Goal: Task Accomplishment & Management: Complete application form

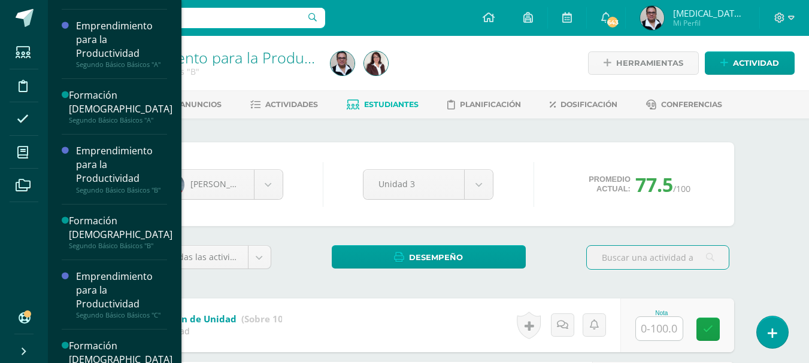
scroll to position [375, 0]
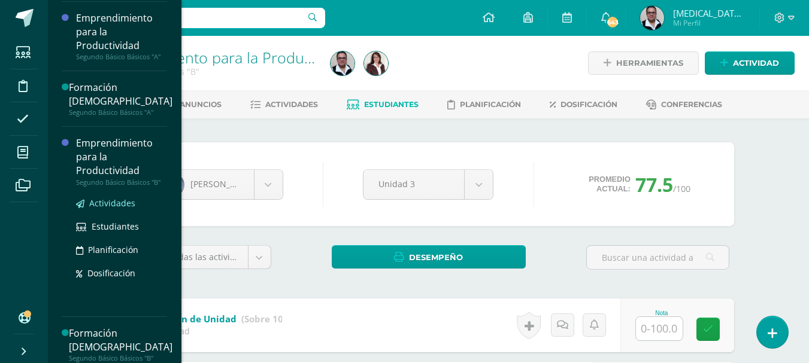
click at [115, 202] on span "Actividades" at bounding box center [112, 203] width 46 height 11
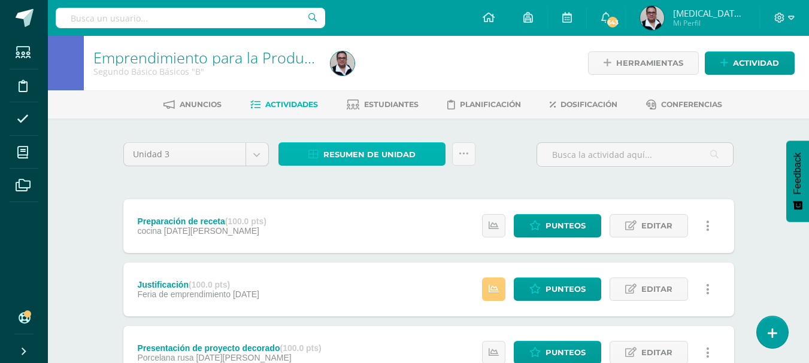
click at [374, 155] on span "Resumen de unidad" at bounding box center [369, 155] width 92 height 22
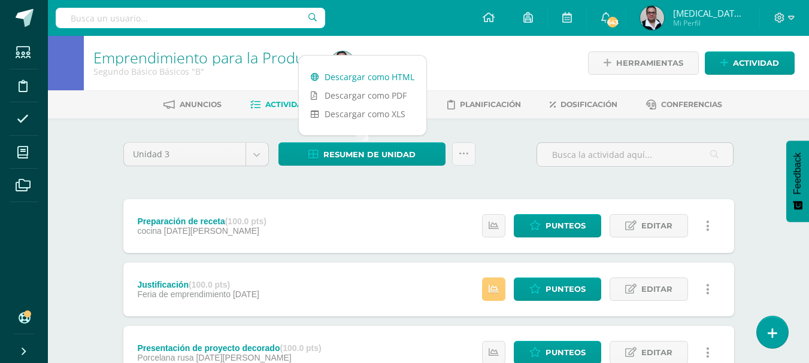
click at [370, 80] on link "Descargar como HTML" at bounding box center [363, 77] width 128 height 19
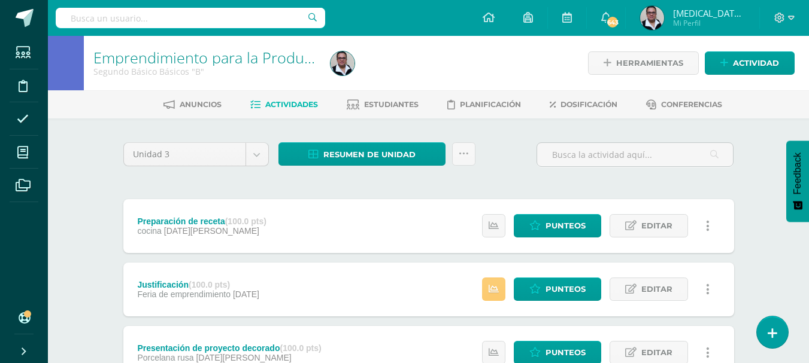
click at [542, 289] on link "Punteos" at bounding box center [557, 289] width 87 height 23
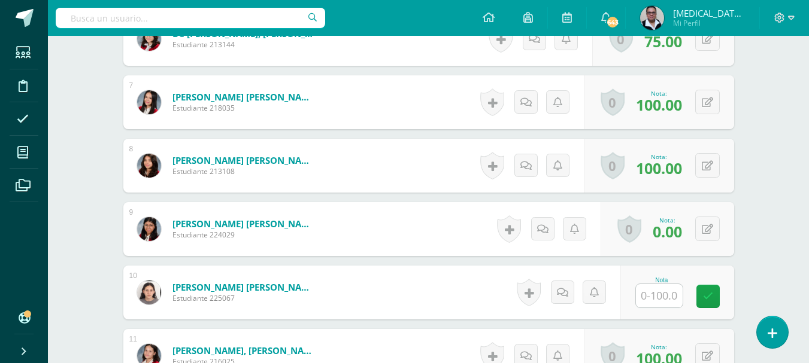
scroll to position [727, 0]
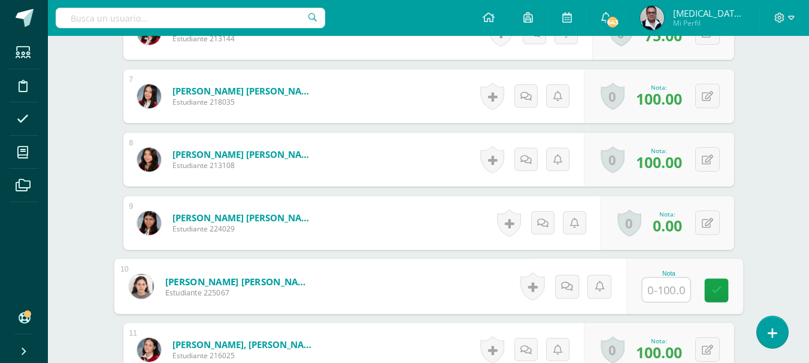
click at [654, 288] on input "text" at bounding box center [666, 290] width 48 height 24
type input "75"
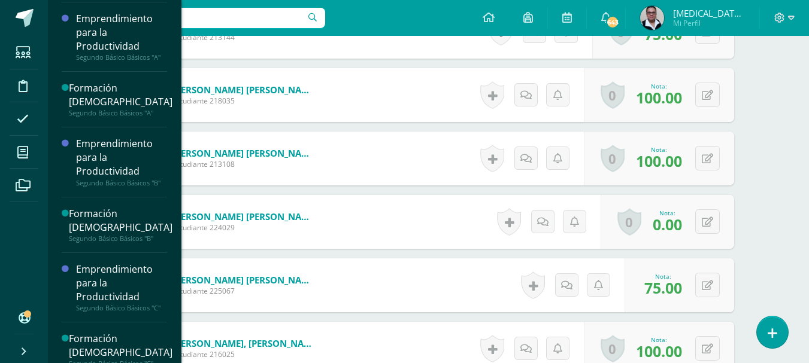
scroll to position [381, 0]
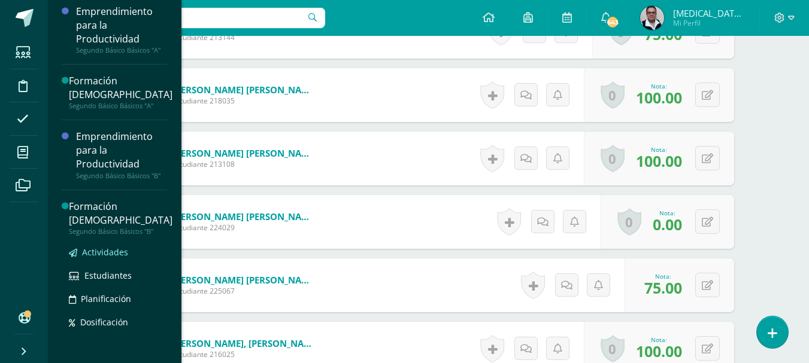
click at [120, 254] on span "Actividades" at bounding box center [105, 252] width 46 height 11
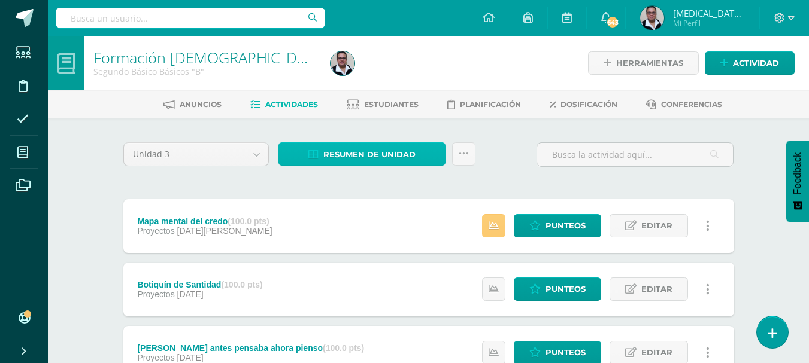
click at [370, 155] on span "Resumen de unidad" at bounding box center [369, 155] width 92 height 22
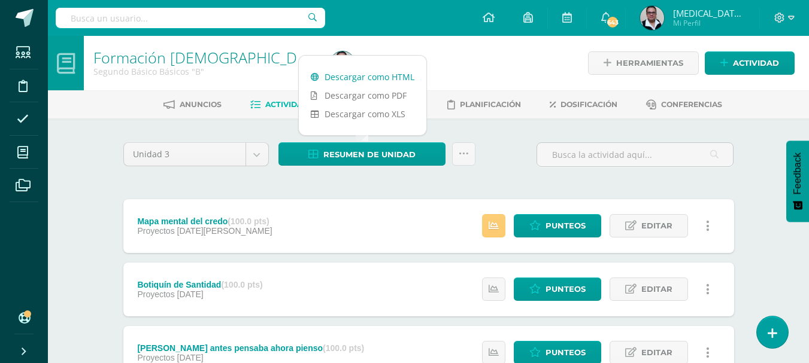
click at [362, 80] on link "Descargar como HTML" at bounding box center [363, 77] width 128 height 19
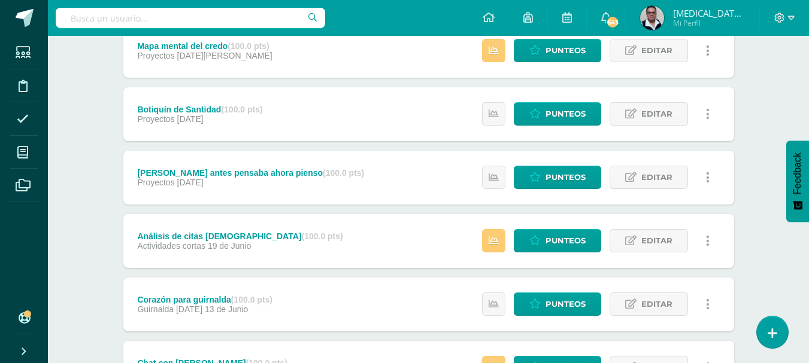
scroll to position [287, 0]
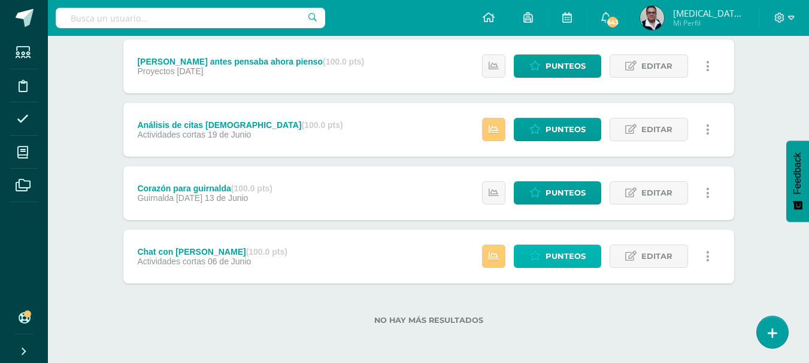
click at [556, 256] on span "Punteos" at bounding box center [565, 256] width 40 height 22
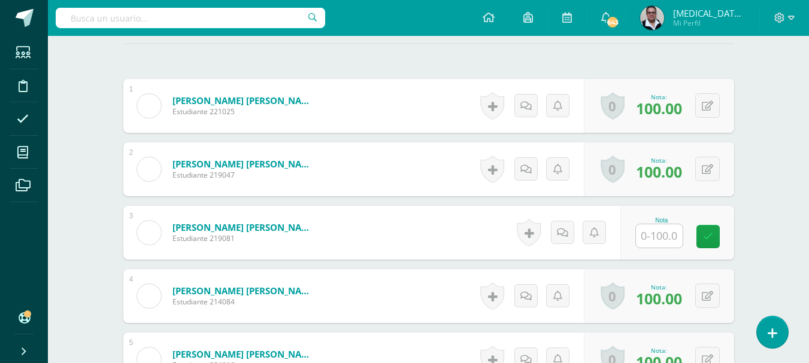
scroll to position [362, 0]
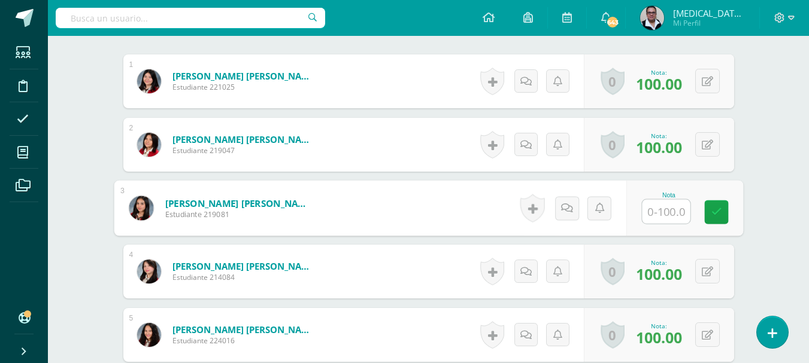
click at [672, 213] on input "text" at bounding box center [666, 212] width 48 height 24
type input "0"
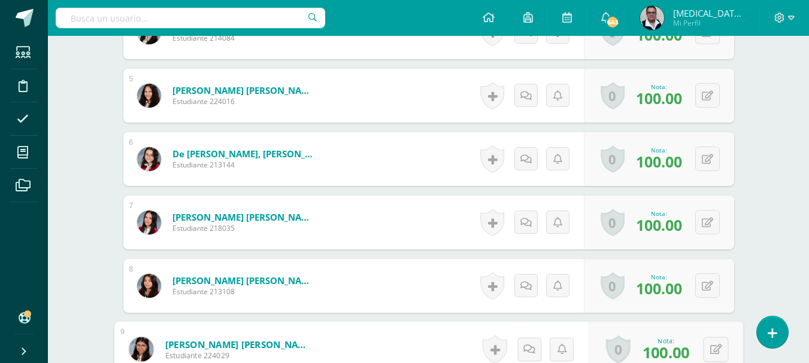
scroll to position [836, 0]
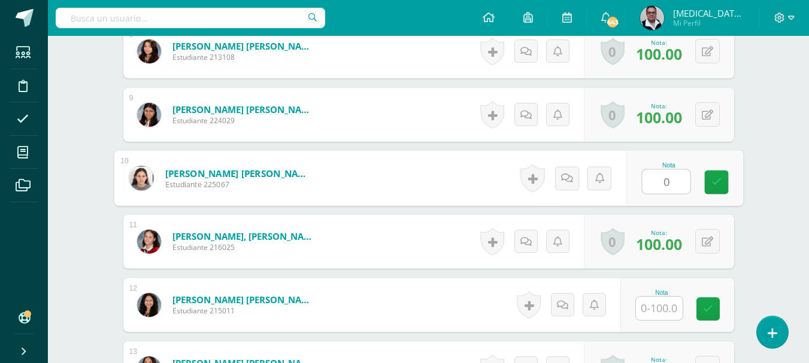
type input "0"
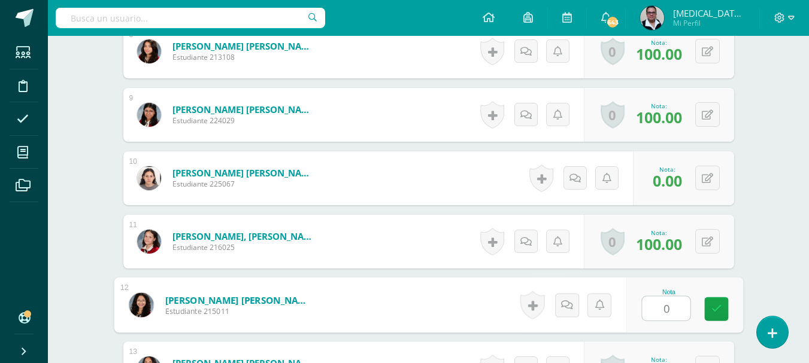
type input "0"
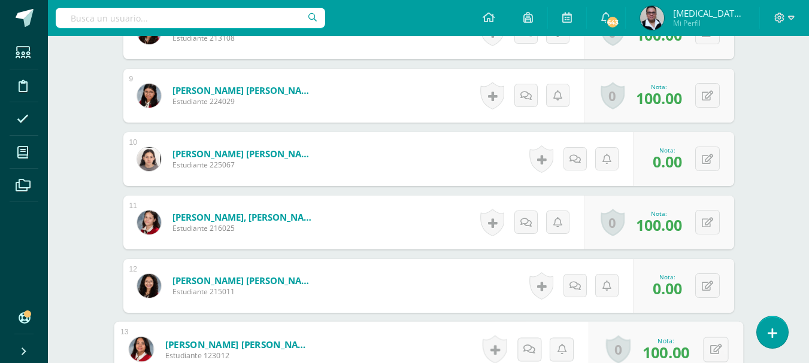
scroll to position [1087, 0]
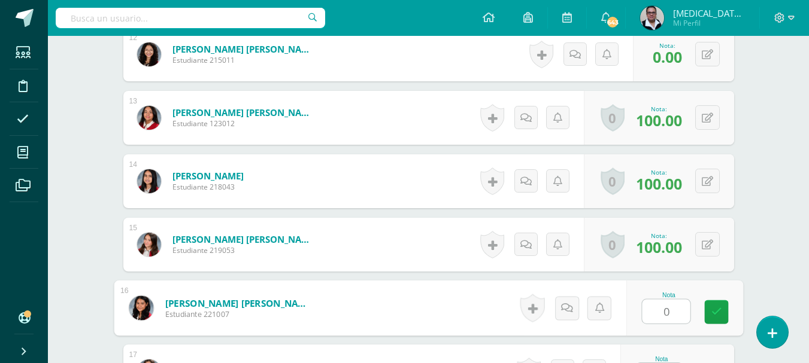
type input "0"
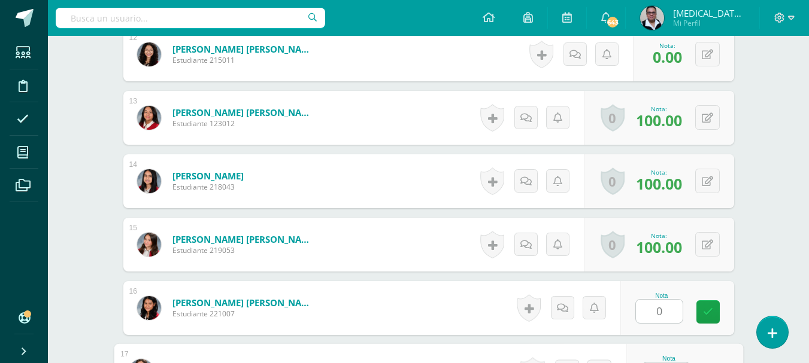
scroll to position [1110, 0]
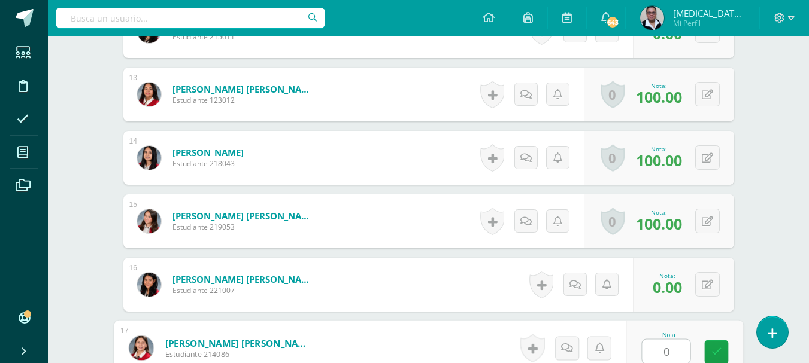
type input "0"
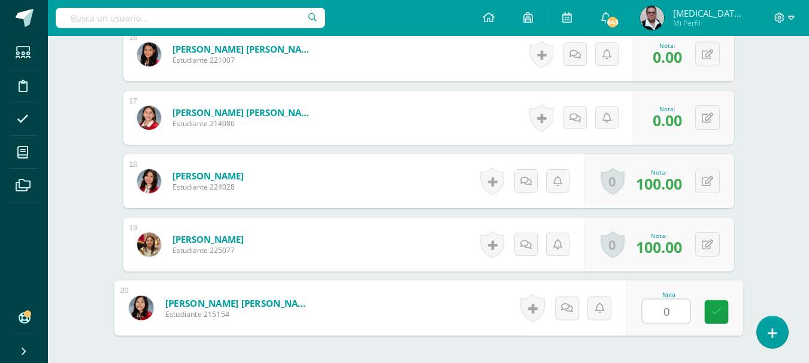
type input "0"
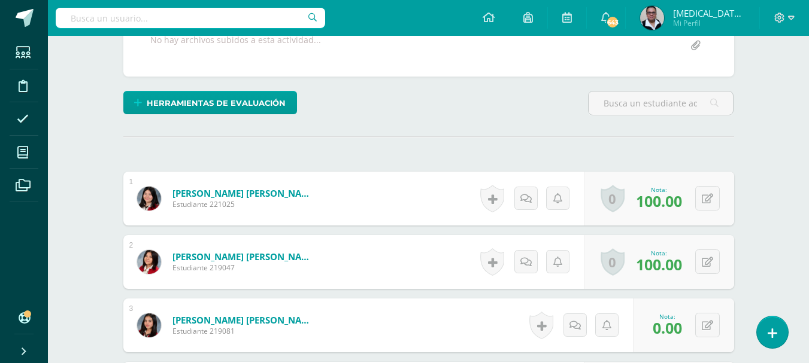
scroll to position [0, 0]
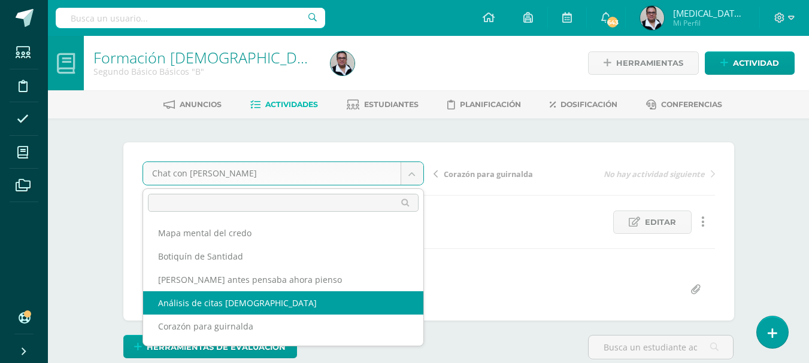
select select "/dashboard/teacher/grade-activity/195670/"
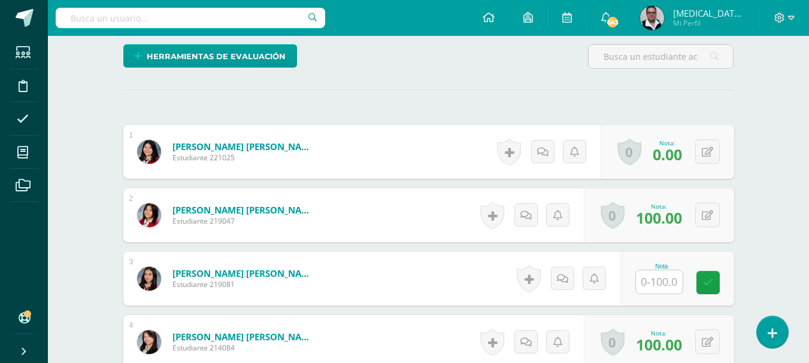
scroll to position [414, 0]
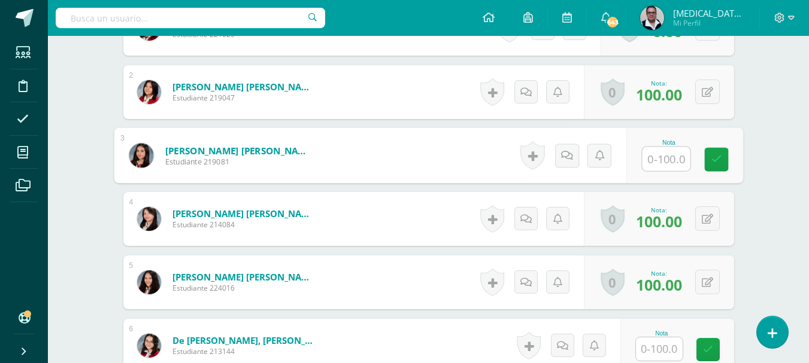
click at [668, 158] on input "text" at bounding box center [666, 159] width 48 height 24
type input "0"
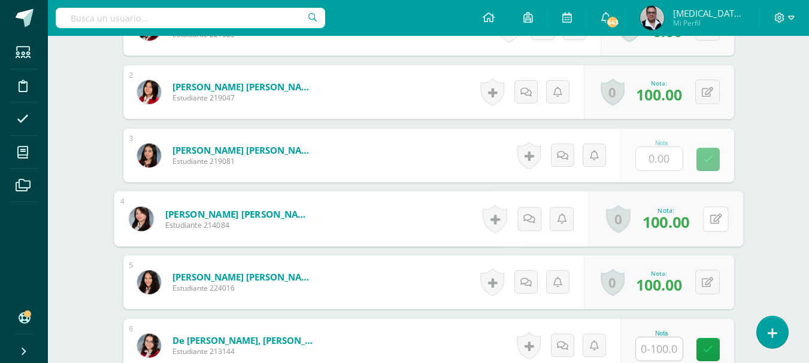
scroll to position [415, 0]
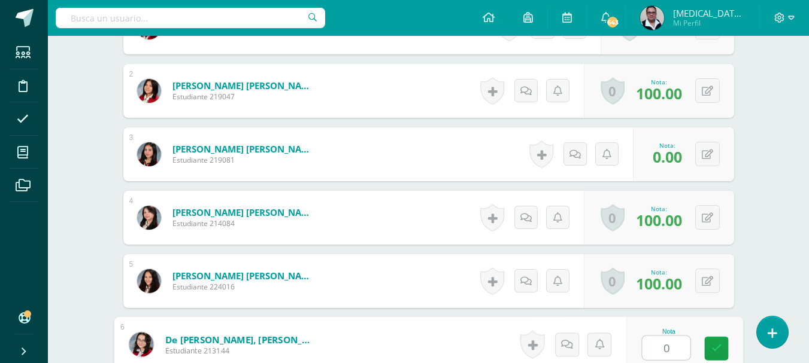
type input "0"
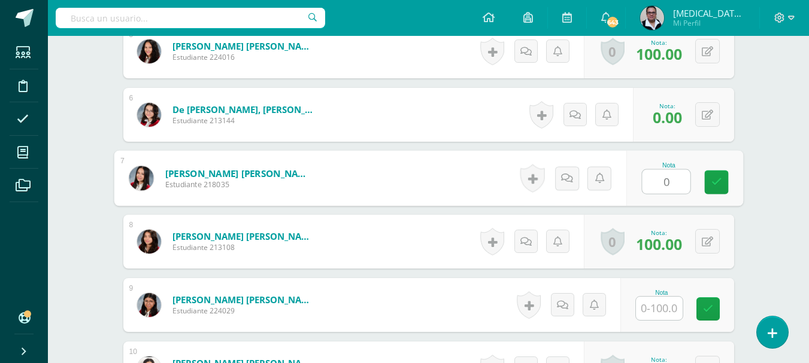
type input "0"
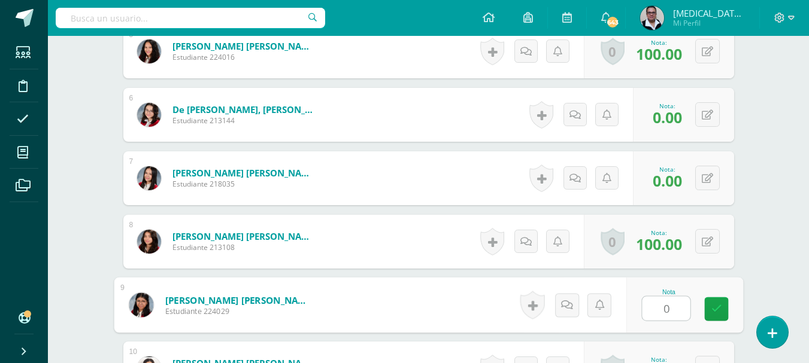
type input "0"
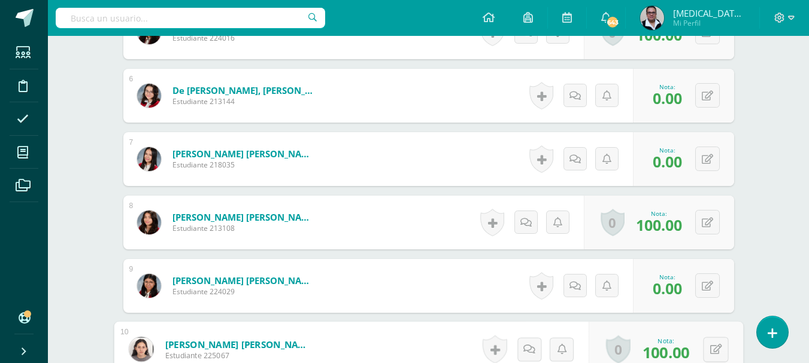
scroll to position [896, 0]
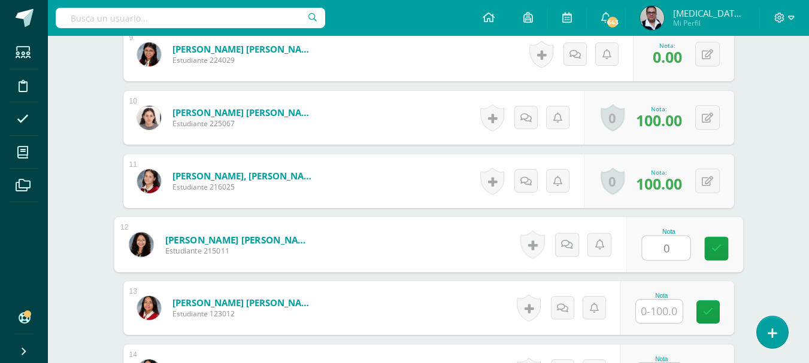
type input "0"
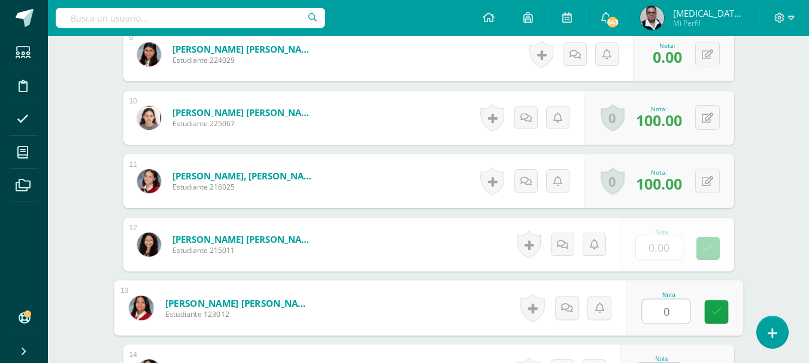
type input "0"
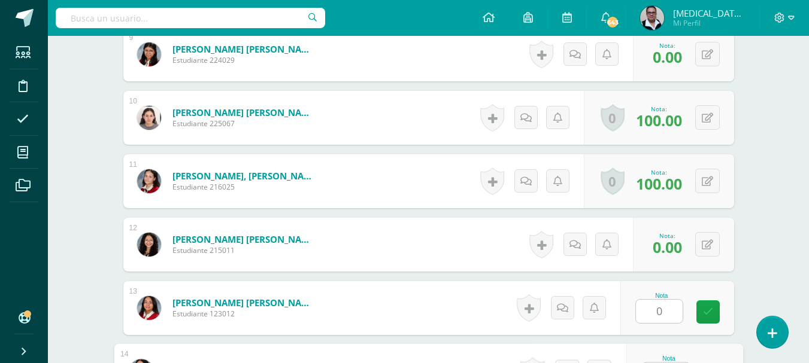
scroll to position [920, 0]
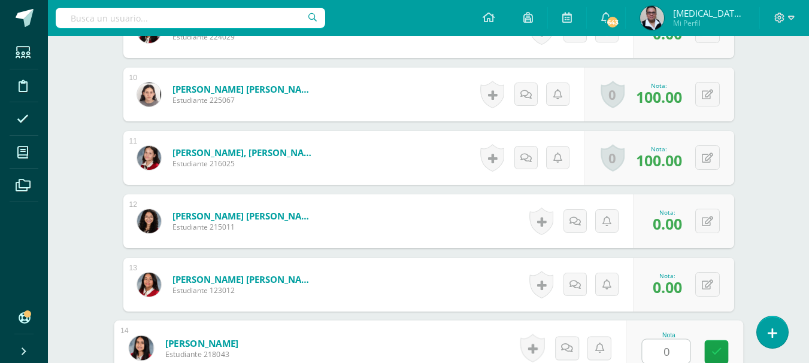
type input "0"
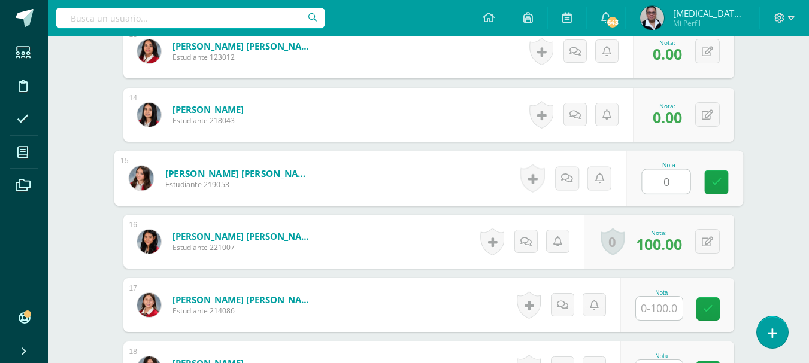
type input "0"
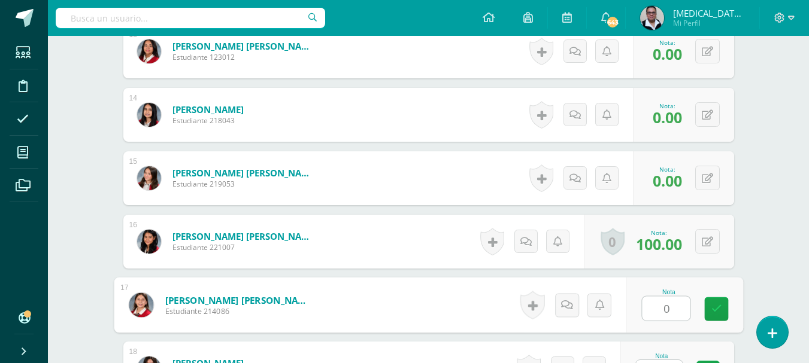
type input "0"
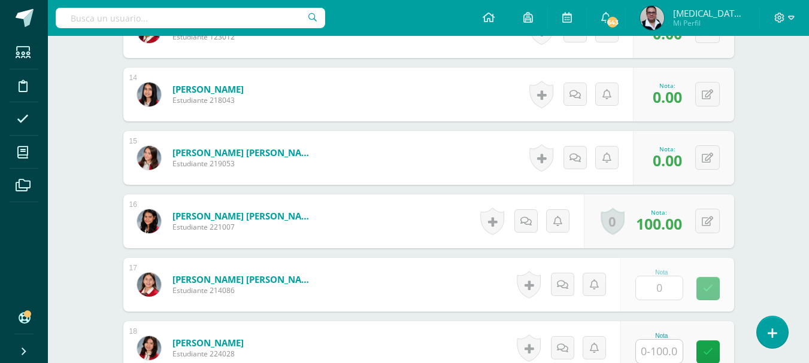
scroll to position [1407, 0]
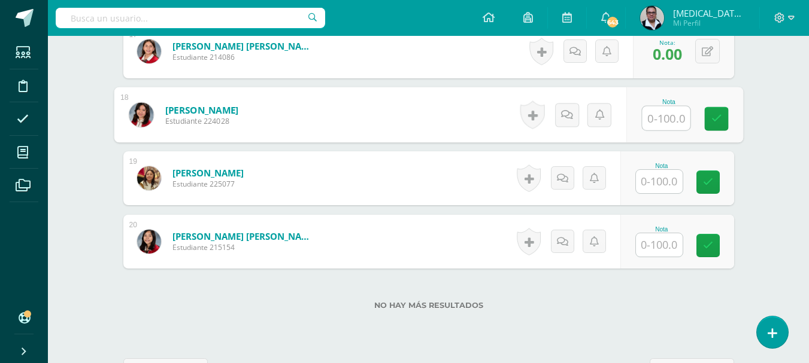
click at [662, 114] on input "text" at bounding box center [666, 119] width 48 height 24
type input "0"
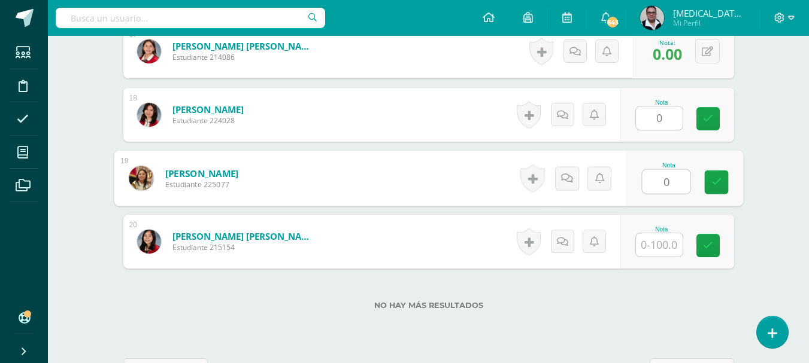
type input "0"
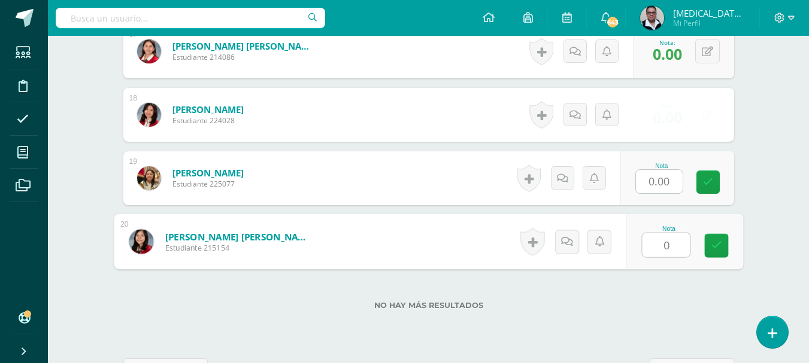
type input "0"
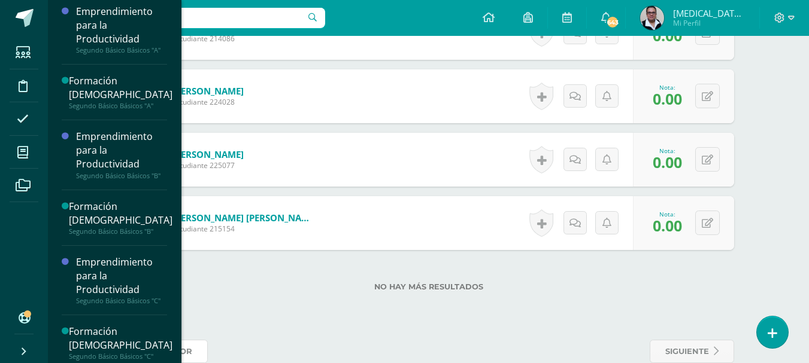
scroll to position [466, 0]
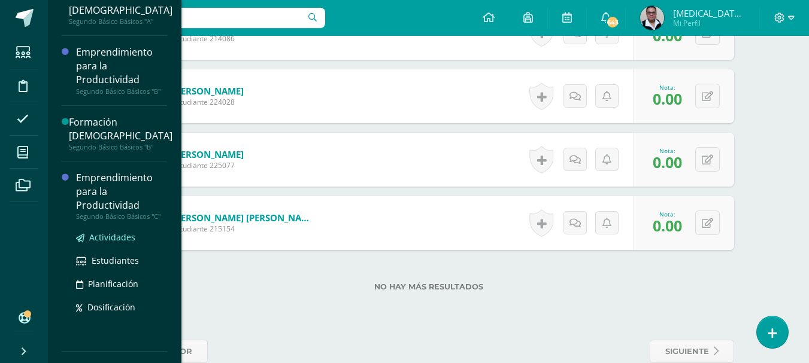
click at [119, 237] on span "Actividades" at bounding box center [112, 237] width 46 height 11
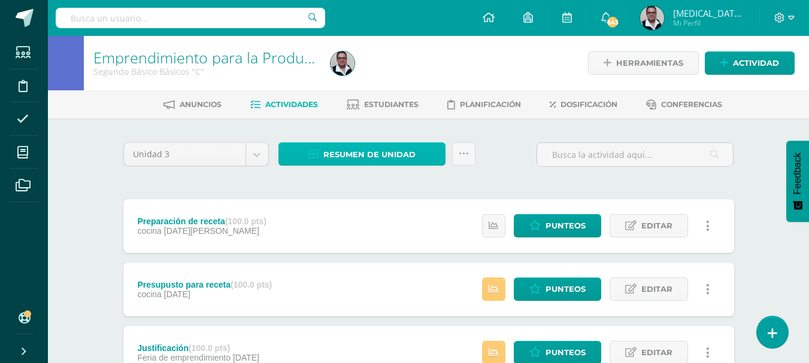
click at [396, 159] on span "Resumen de unidad" at bounding box center [369, 155] width 92 height 22
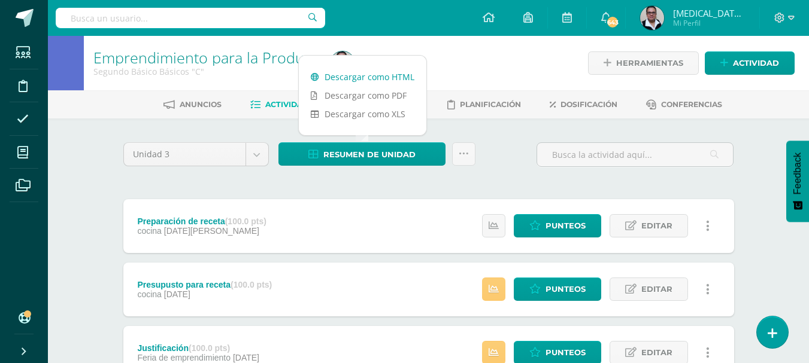
click at [372, 80] on link "Descargar como HTML" at bounding box center [363, 77] width 128 height 19
click at [578, 291] on span "Punteos" at bounding box center [565, 289] width 40 height 22
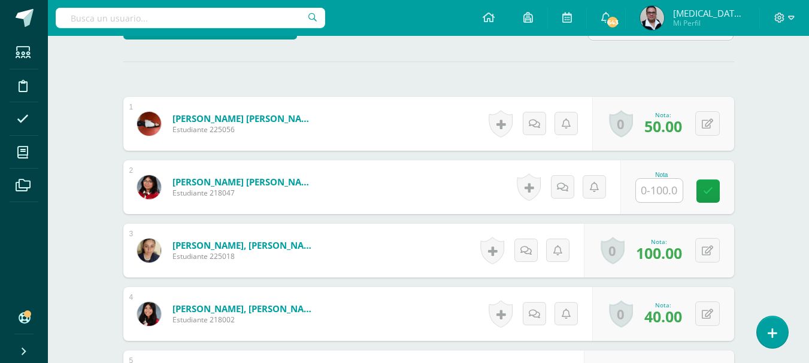
scroll to position [320, 0]
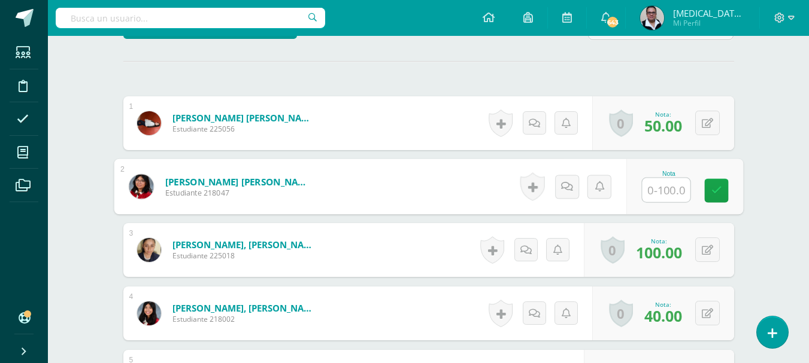
click at [666, 192] on input "text" at bounding box center [666, 190] width 48 height 24
type input "0"
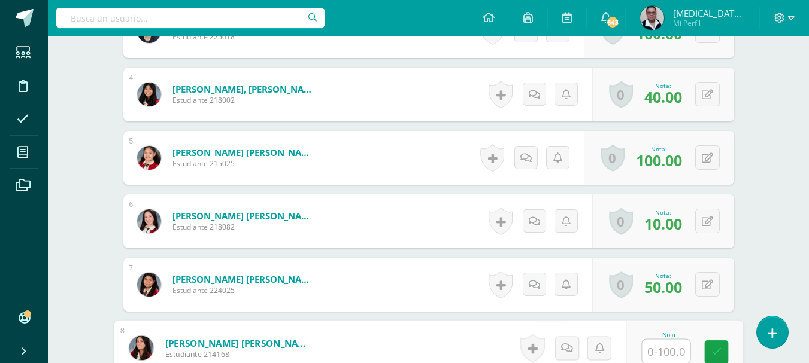
scroll to position [769, 0]
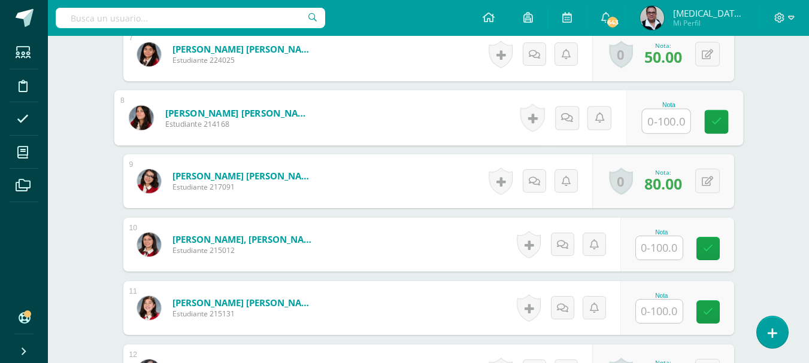
click at [659, 113] on input "text" at bounding box center [666, 122] width 48 height 24
type input "0"
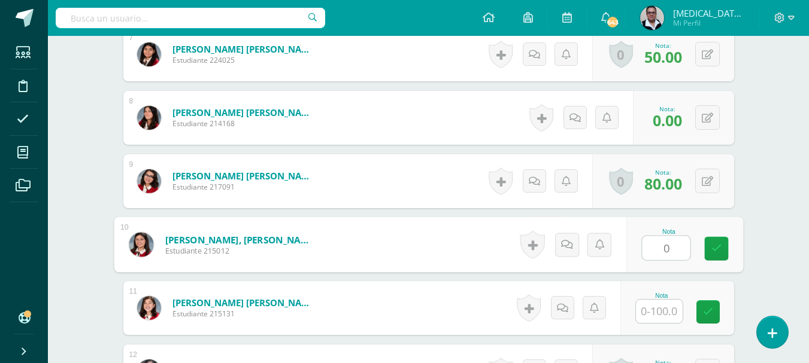
type input "0"
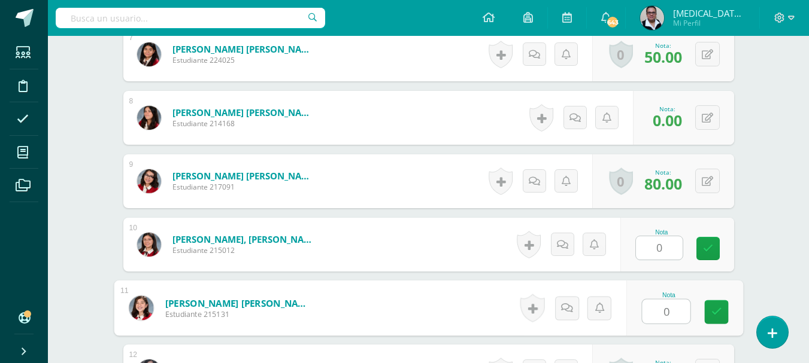
type input "0"
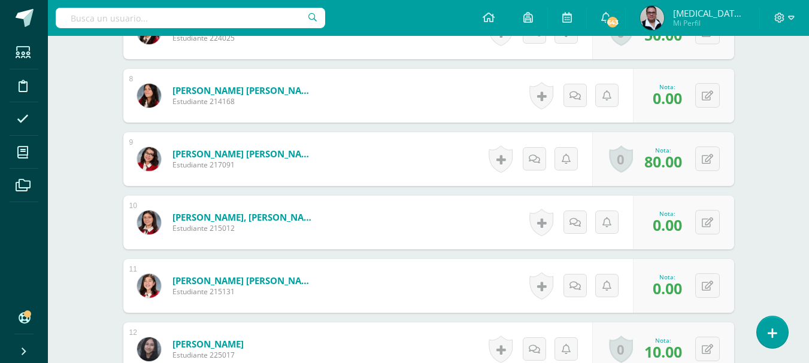
scroll to position [1026, 0]
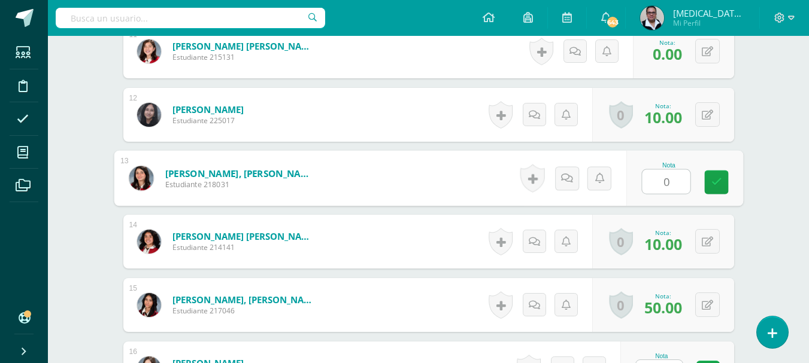
type input "0"
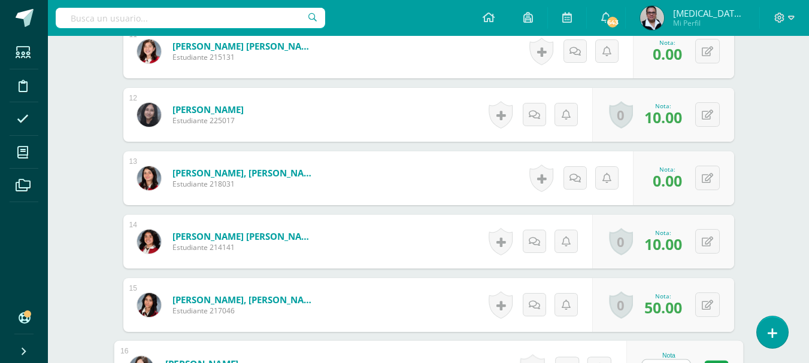
scroll to position [1047, 0]
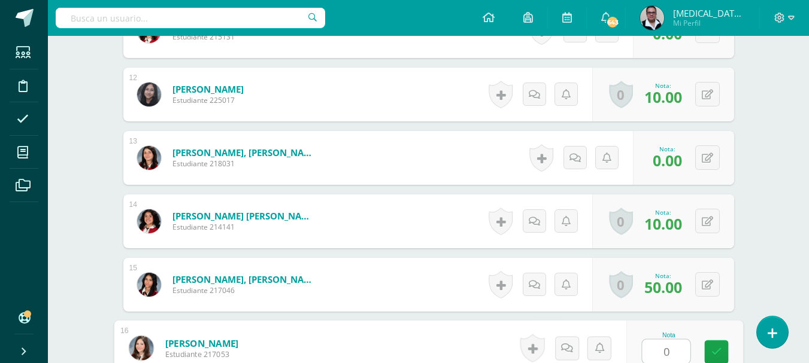
type input "0"
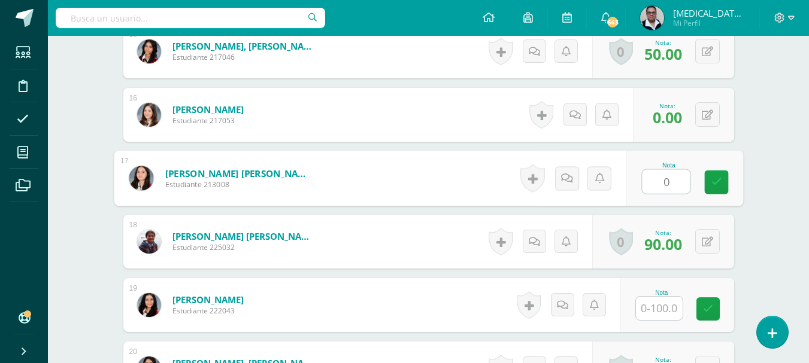
type input "0"
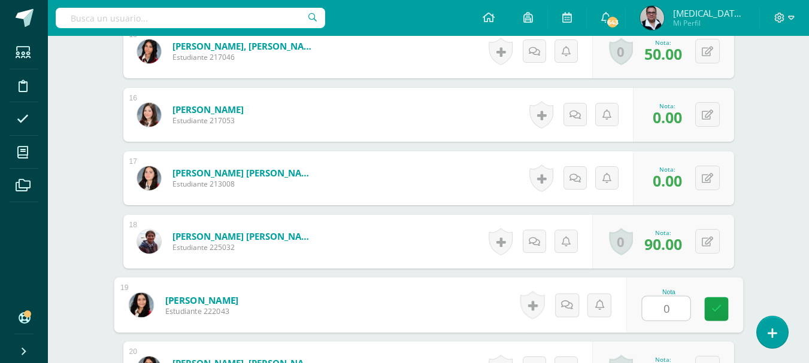
type input "0"
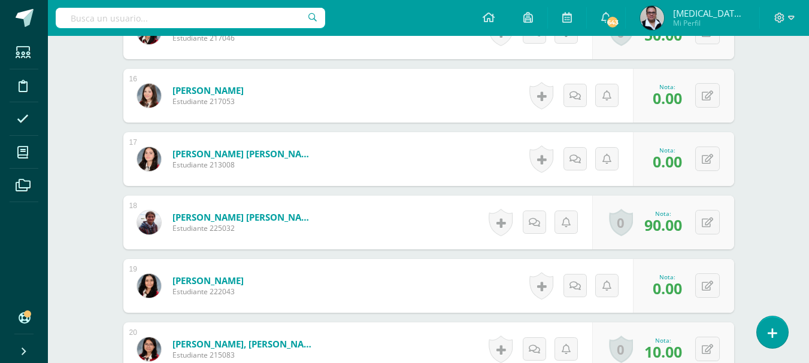
scroll to position [1513, 0]
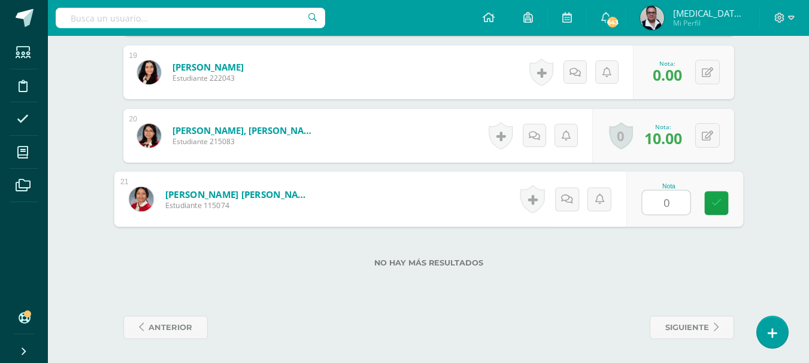
type input "0"
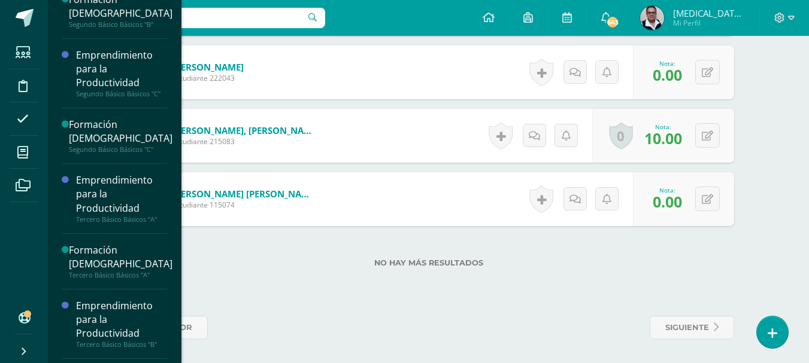
scroll to position [592, 0]
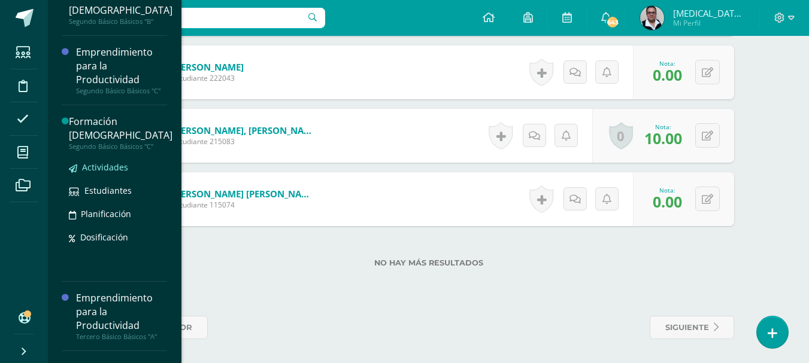
click at [115, 170] on span "Actividades" at bounding box center [105, 167] width 46 height 11
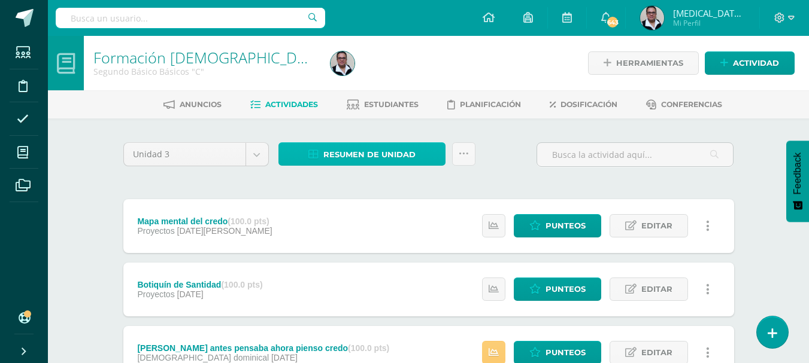
click at [371, 157] on span "Resumen de unidad" at bounding box center [369, 155] width 92 height 22
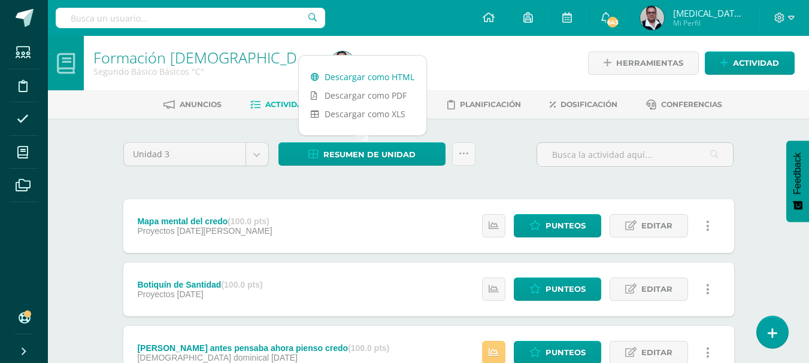
click at [368, 74] on link "Descargar como HTML" at bounding box center [363, 77] width 128 height 19
click at [359, 78] on link "Descargar como HTML" at bounding box center [363, 77] width 128 height 19
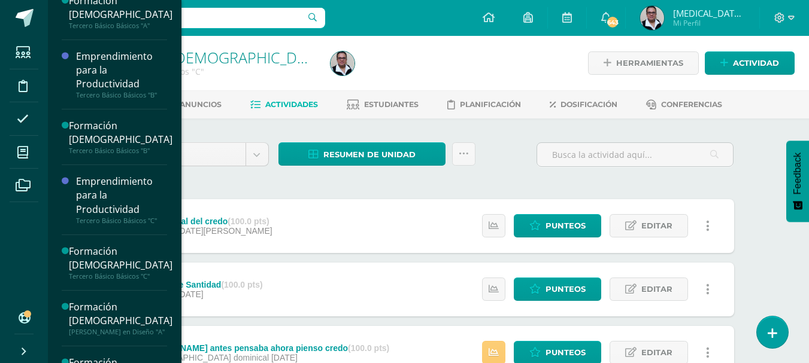
scroll to position [840, 0]
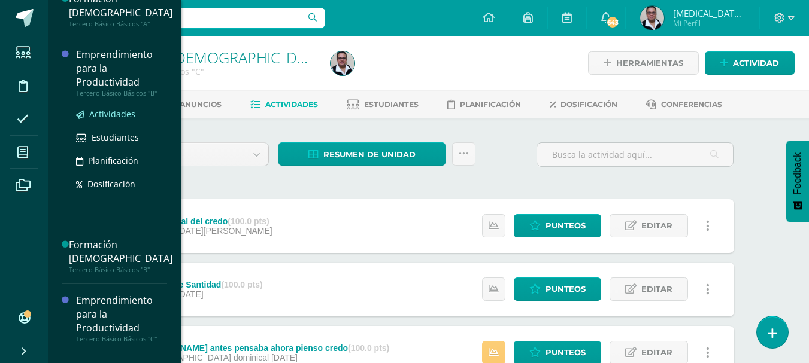
click at [121, 116] on span "Actividades" at bounding box center [112, 113] width 46 height 11
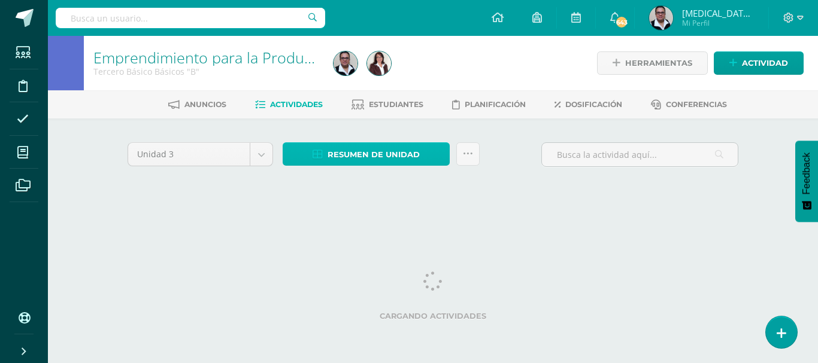
click at [339, 154] on span "Resumen de unidad" at bounding box center [373, 155] width 92 height 22
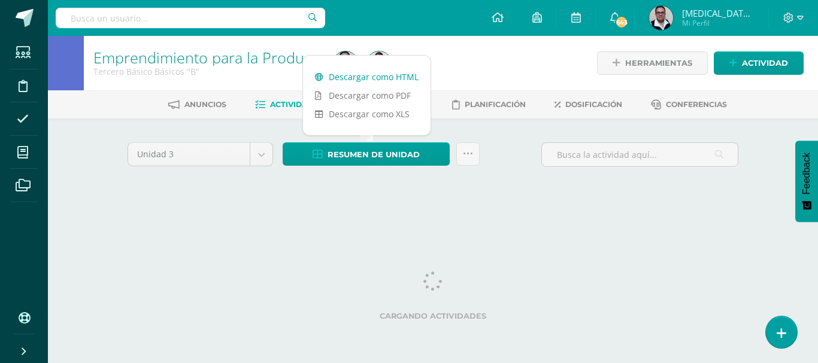
click at [363, 80] on link "Descargar como HTML" at bounding box center [367, 77] width 128 height 19
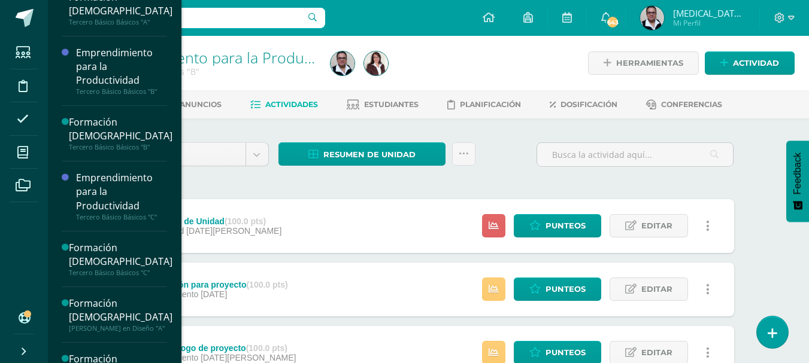
scroll to position [842, 0]
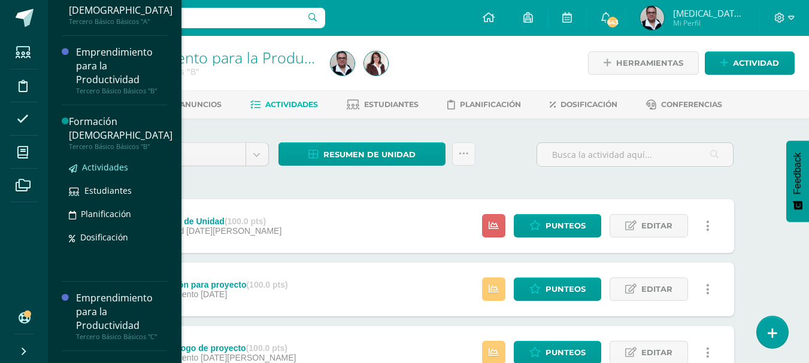
click at [128, 169] on span "Actividades" at bounding box center [105, 167] width 46 height 11
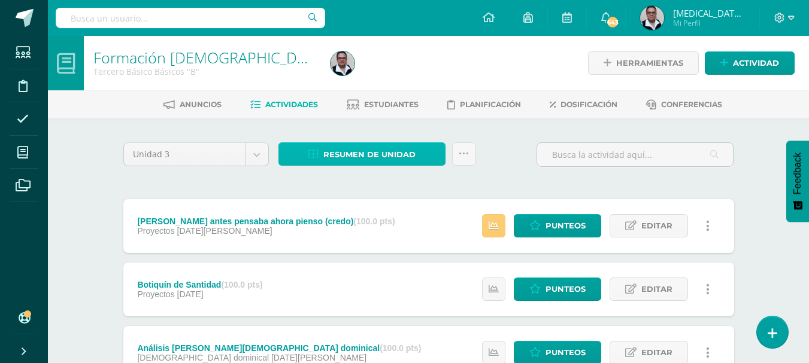
click at [385, 155] on span "Resumen de unidad" at bounding box center [369, 155] width 92 height 22
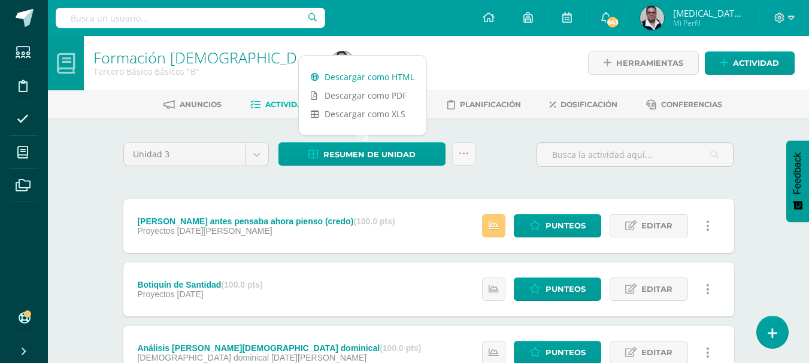
click at [372, 80] on link "Descargar como HTML" at bounding box center [363, 77] width 128 height 19
